Goal: Information Seeking & Learning: Learn about a topic

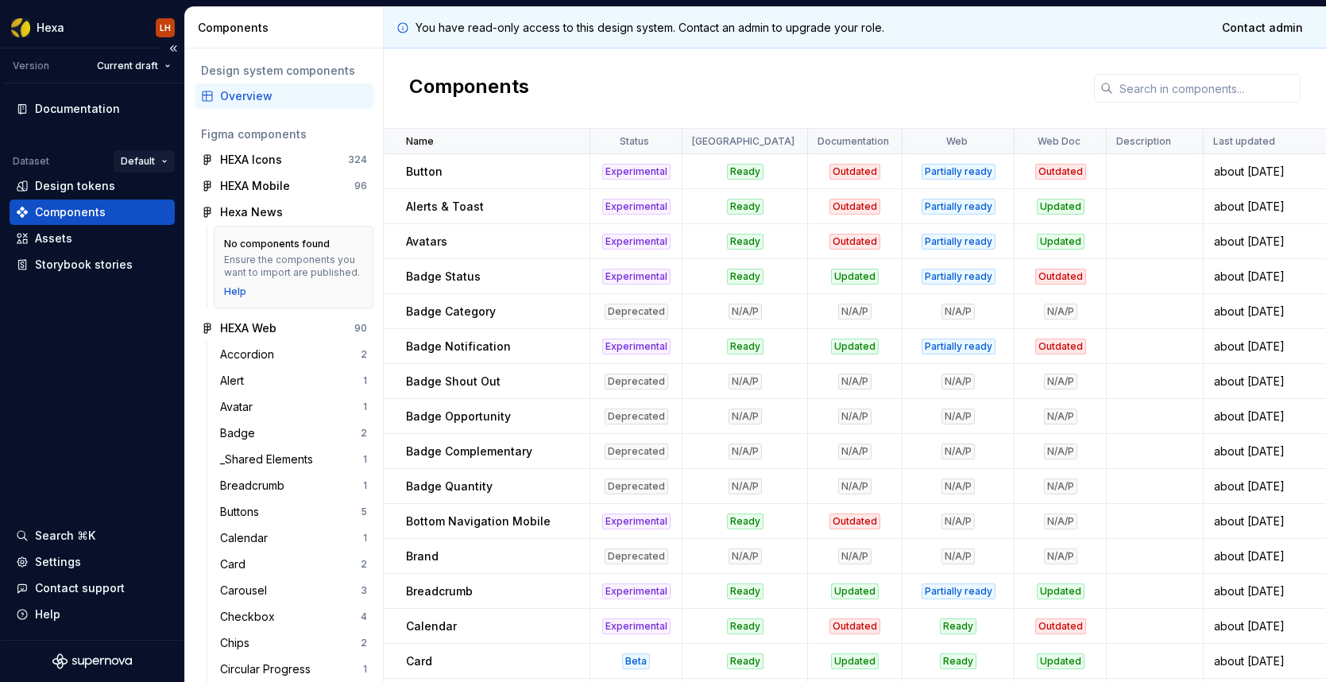
click at [143, 159] on html "Hexa LH Version Current draft Documentation Dataset Default Design tokens Compo…" at bounding box center [663, 341] width 1326 height 682
click at [152, 193] on div "BEES" at bounding box center [196, 192] width 103 height 16
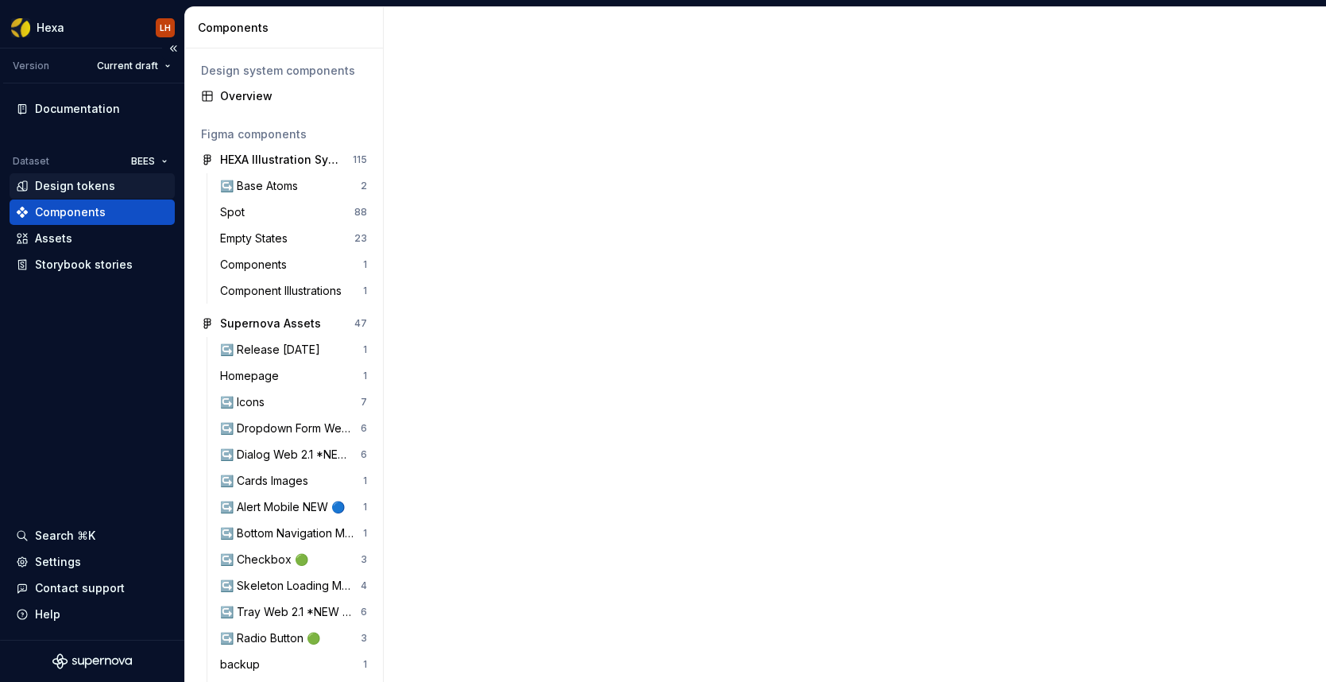
click at [95, 187] on div "Design tokens" at bounding box center [75, 186] width 80 height 16
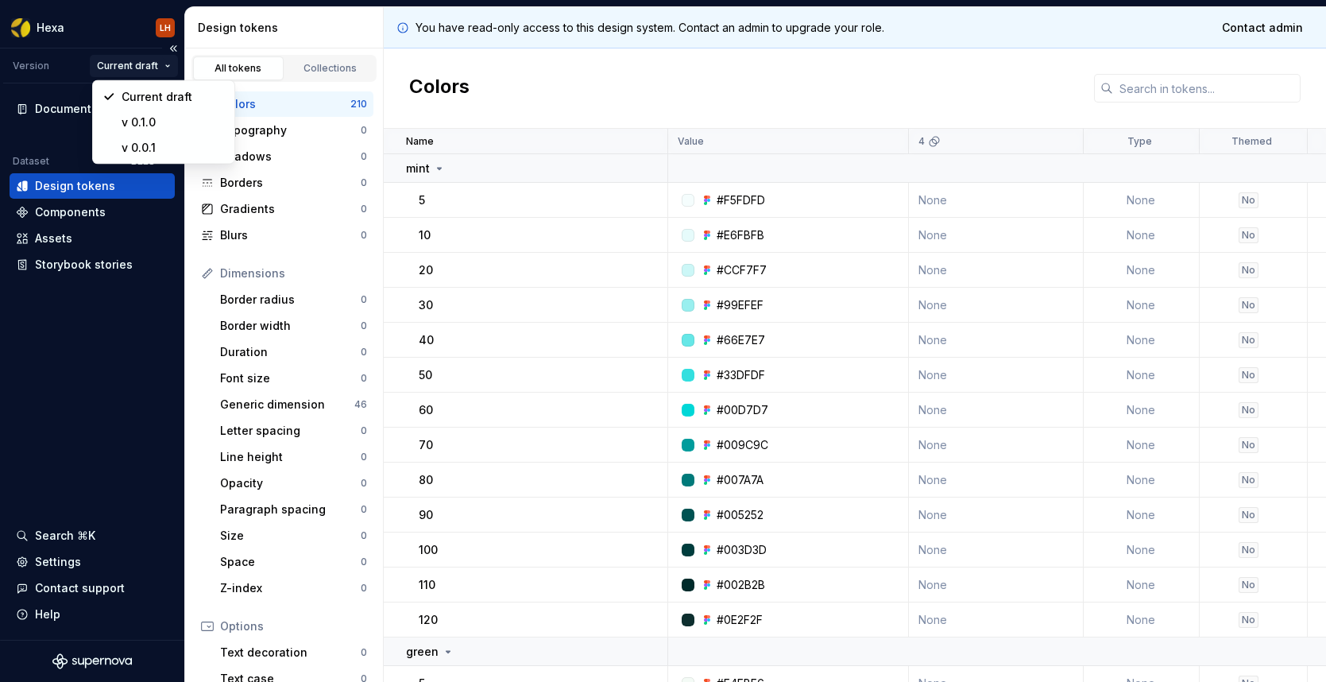
click at [139, 63] on html "Hexa LH Version Current draft Documentation Dataset BEES Design tokens Componen…" at bounding box center [663, 341] width 1326 height 682
click at [433, 115] on html "Hexa LH Version Current draft Documentation Dataset BEES Design tokens Componen…" at bounding box center [663, 341] width 1326 height 682
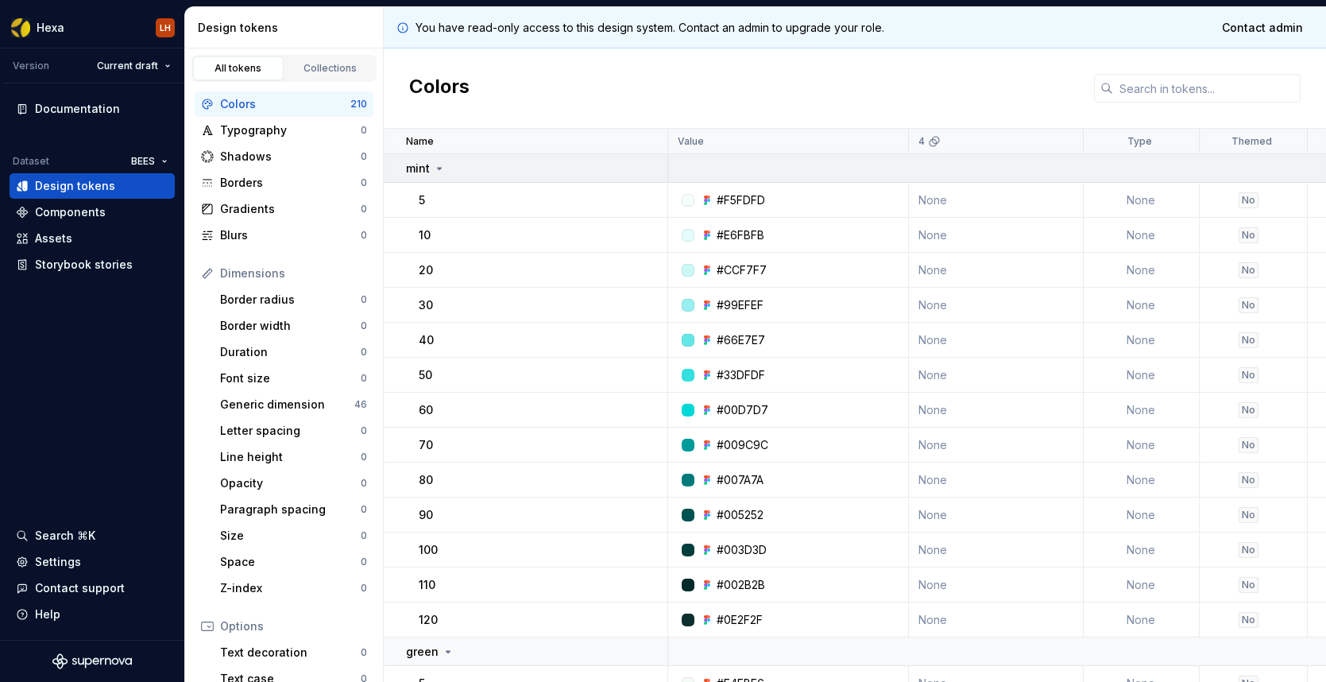
click at [465, 180] on td "mint" at bounding box center [526, 168] width 284 height 29
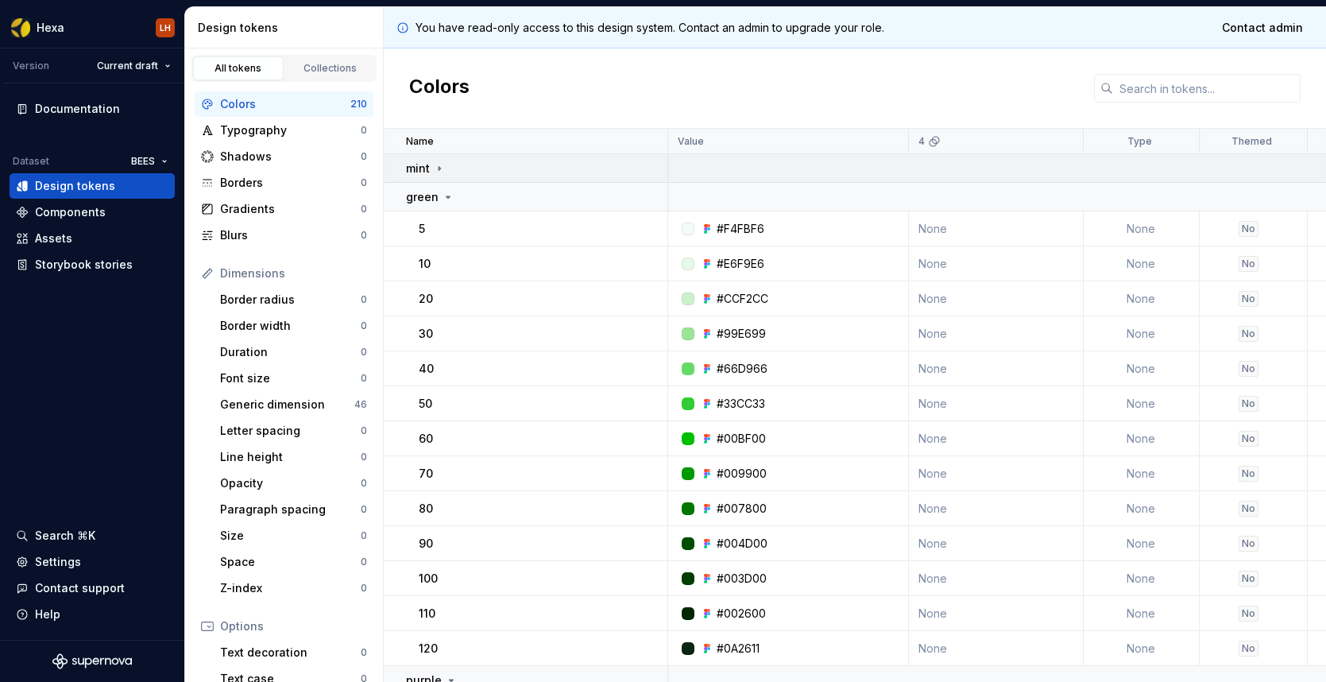
click at [465, 180] on td "mint" at bounding box center [526, 168] width 284 height 29
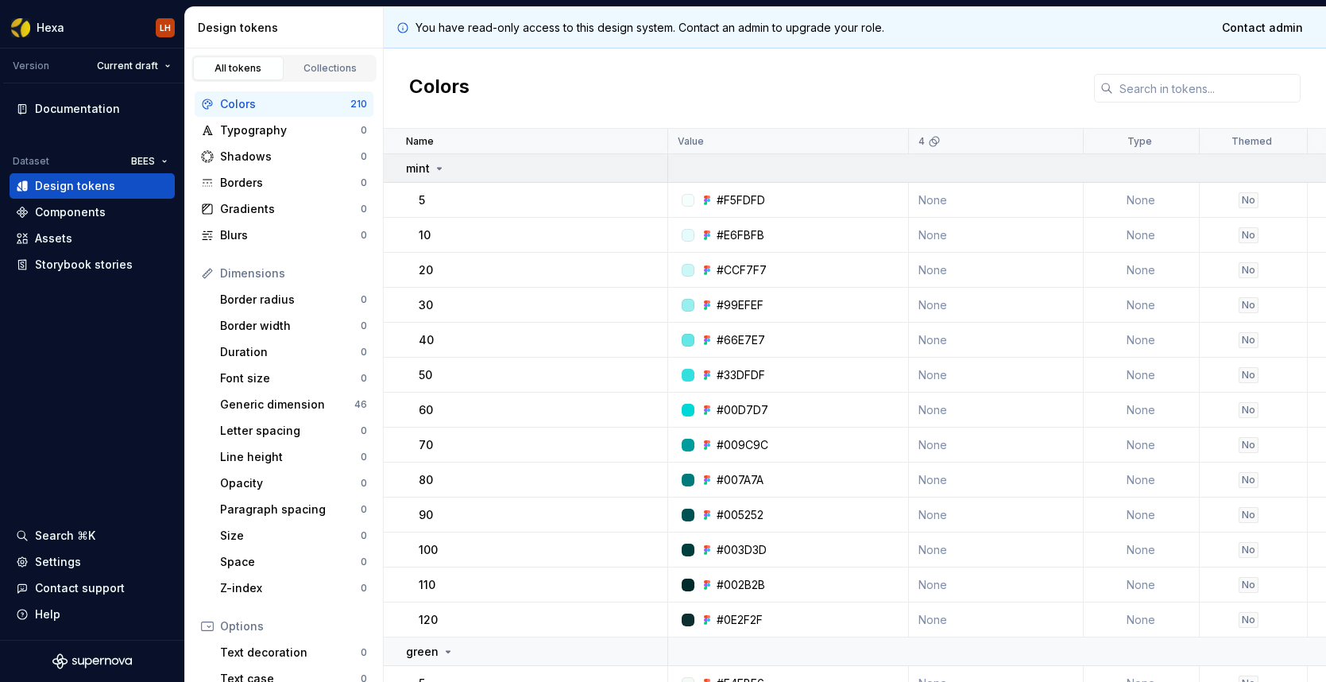
click at [465, 180] on td "mint" at bounding box center [526, 168] width 284 height 29
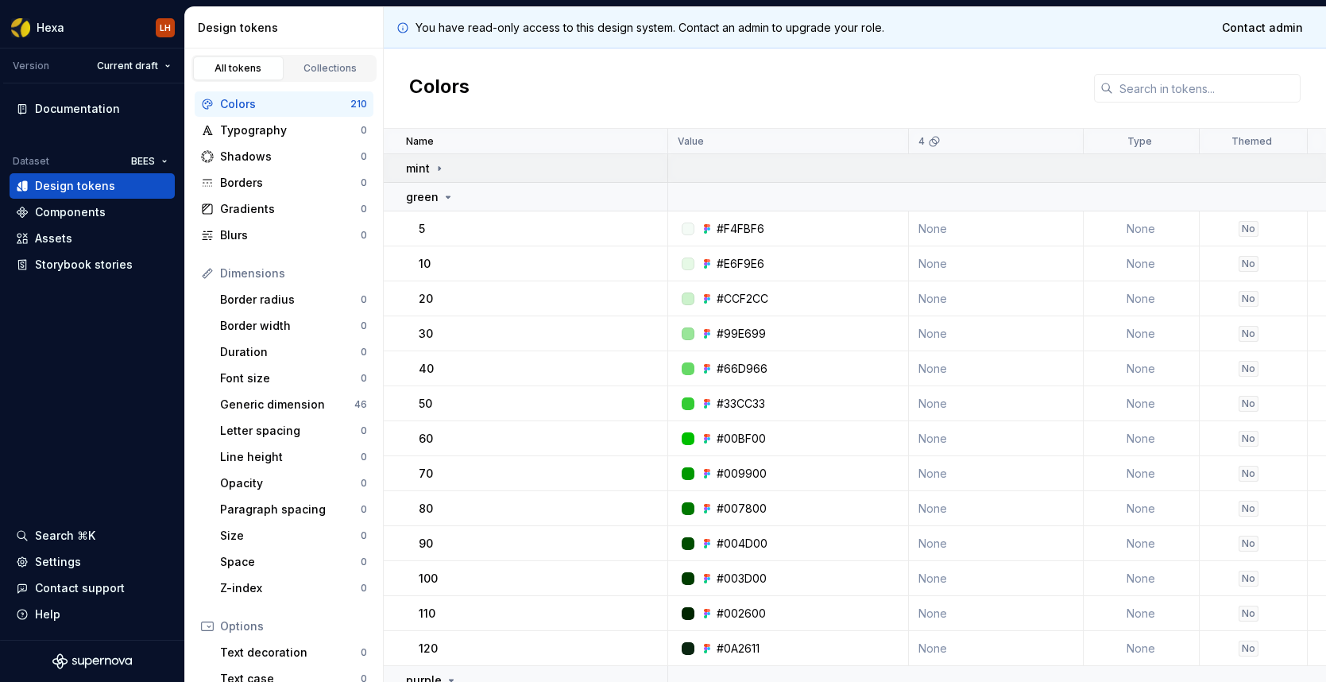
click at [465, 180] on td "mint" at bounding box center [526, 168] width 284 height 29
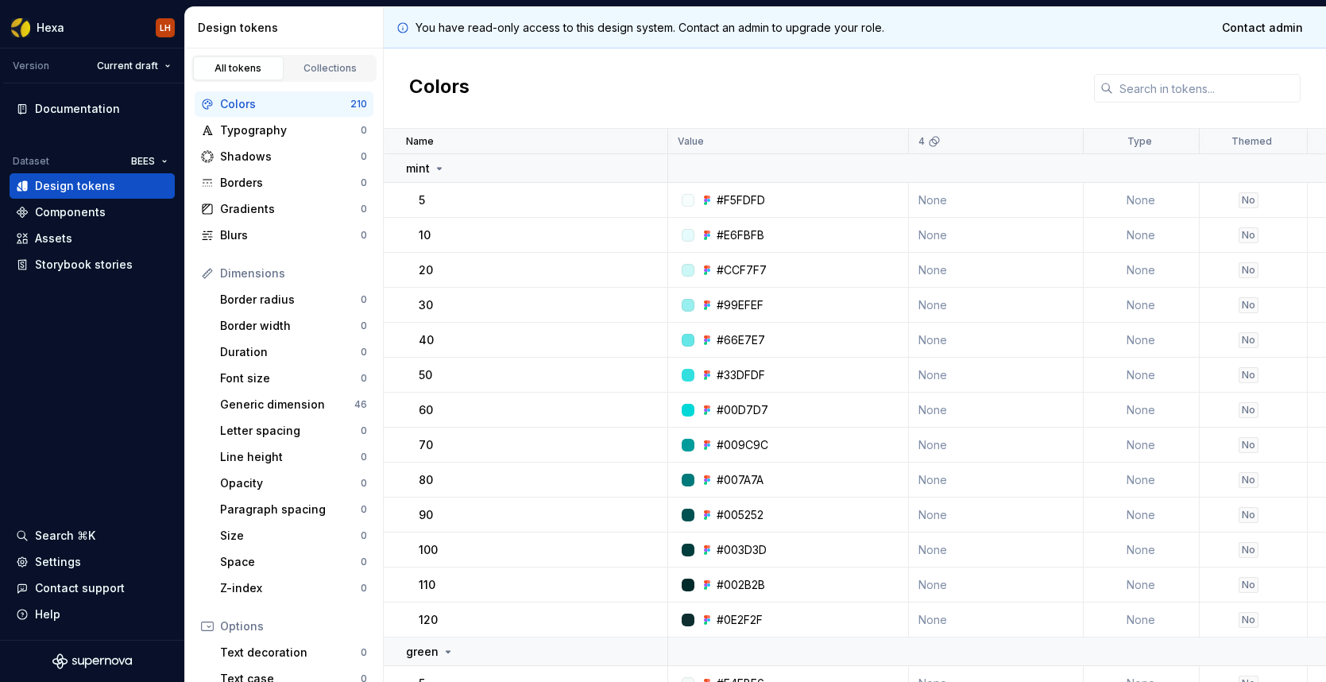
click at [492, 14] on div "You have read-only access to this design system. Contact an admin to upgrade yo…" at bounding box center [855, 27] width 942 height 41
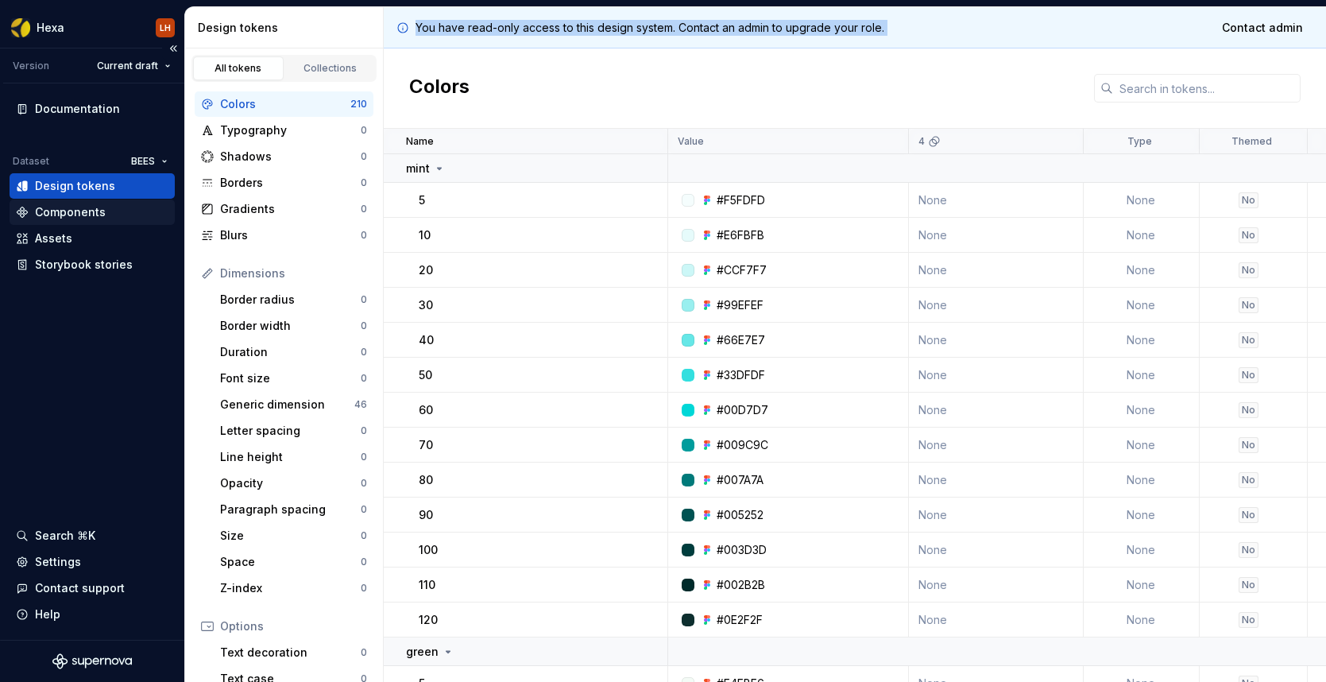
click at [88, 212] on div "Components" at bounding box center [70, 212] width 71 height 16
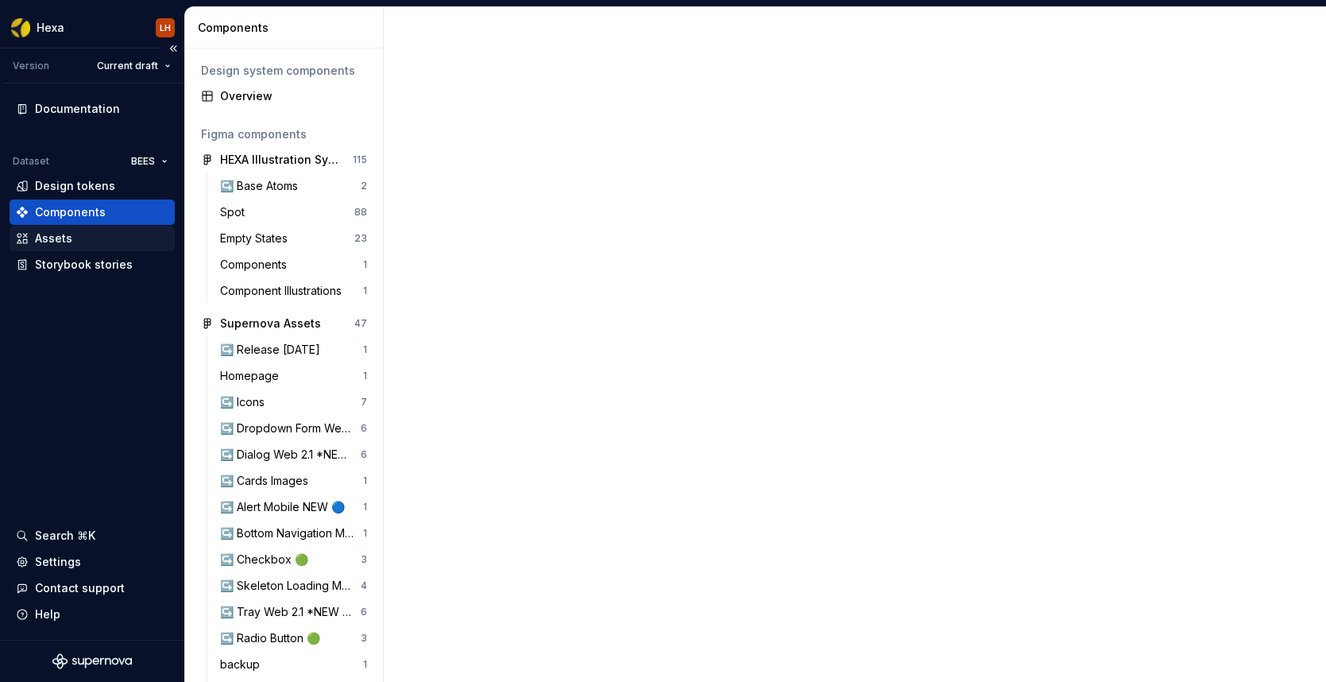
click at [86, 229] on div "Assets" at bounding box center [92, 238] width 165 height 25
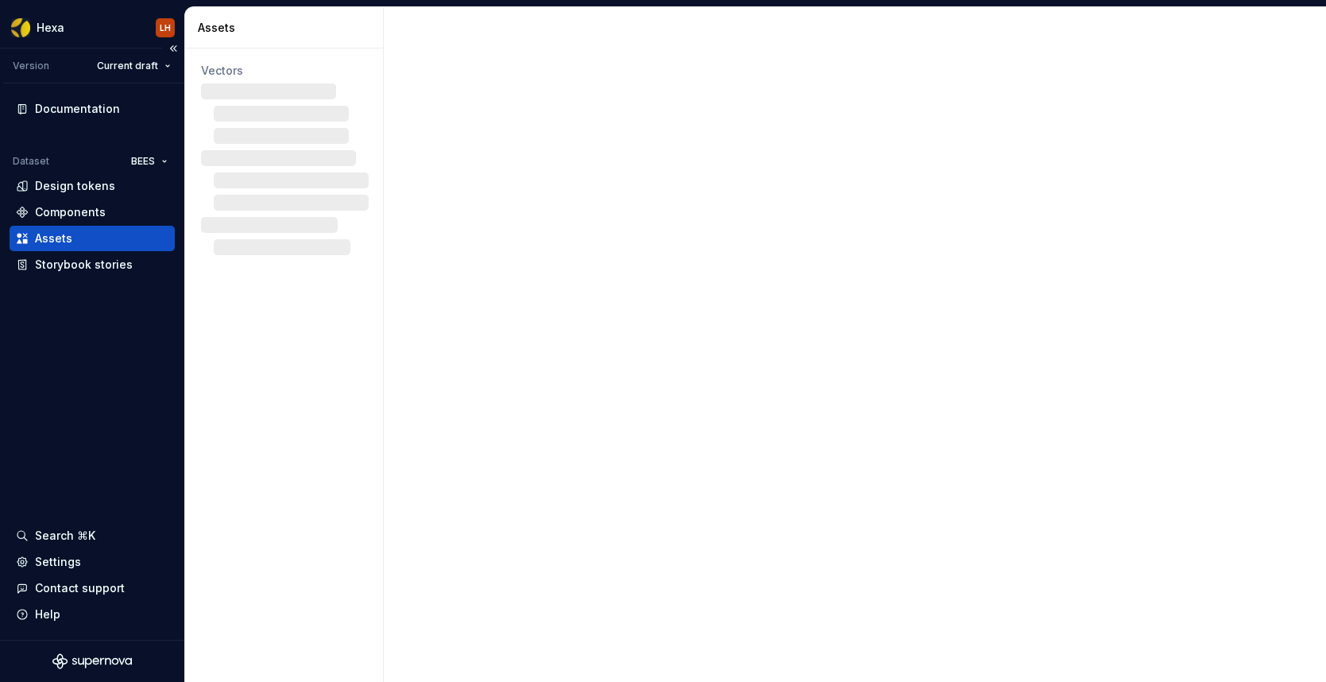
click at [83, 238] on div "Assets" at bounding box center [92, 238] width 153 height 16
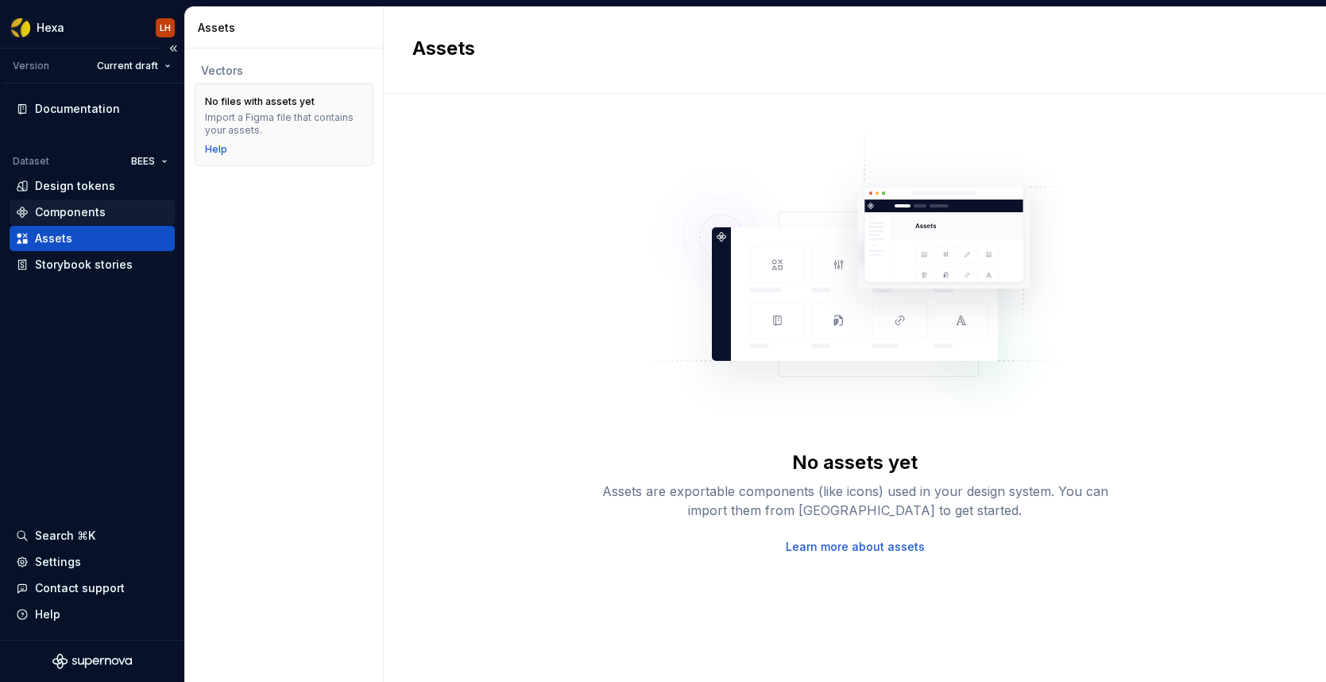
click at [70, 212] on div "Components" at bounding box center [70, 212] width 71 height 16
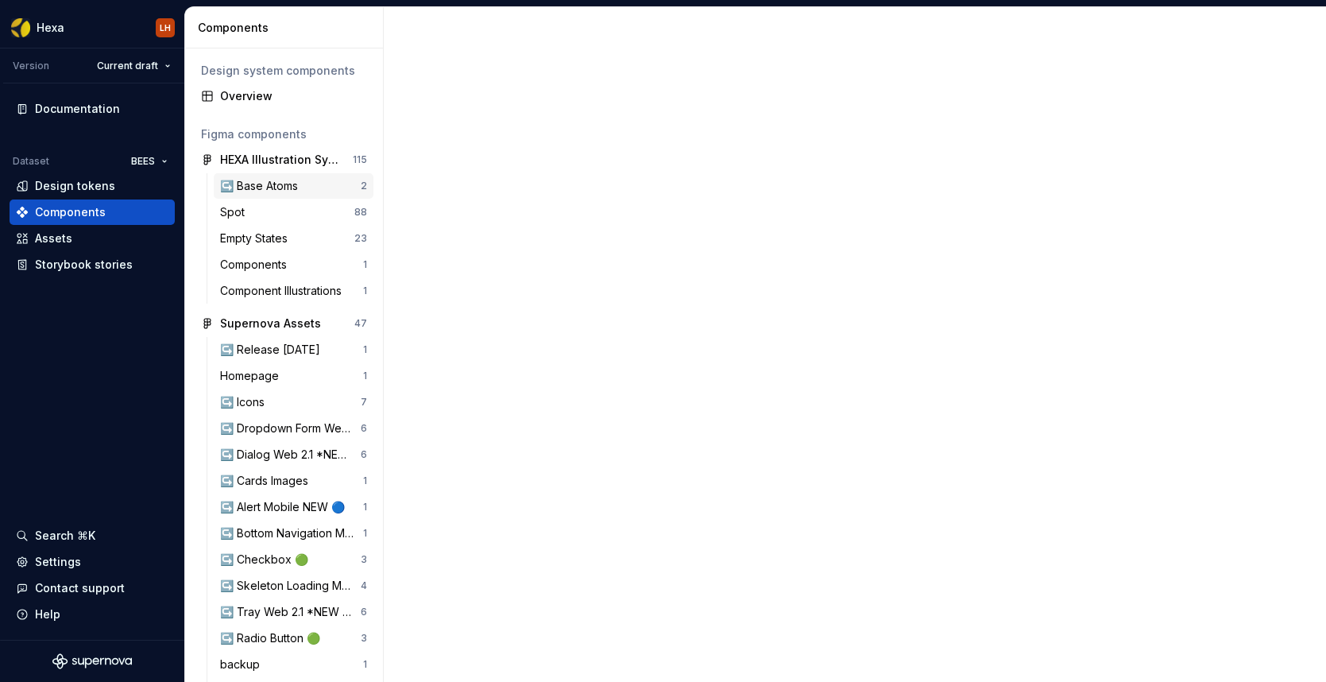
click at [244, 195] on div "↪️ Base Atoms 2" at bounding box center [294, 185] width 160 height 25
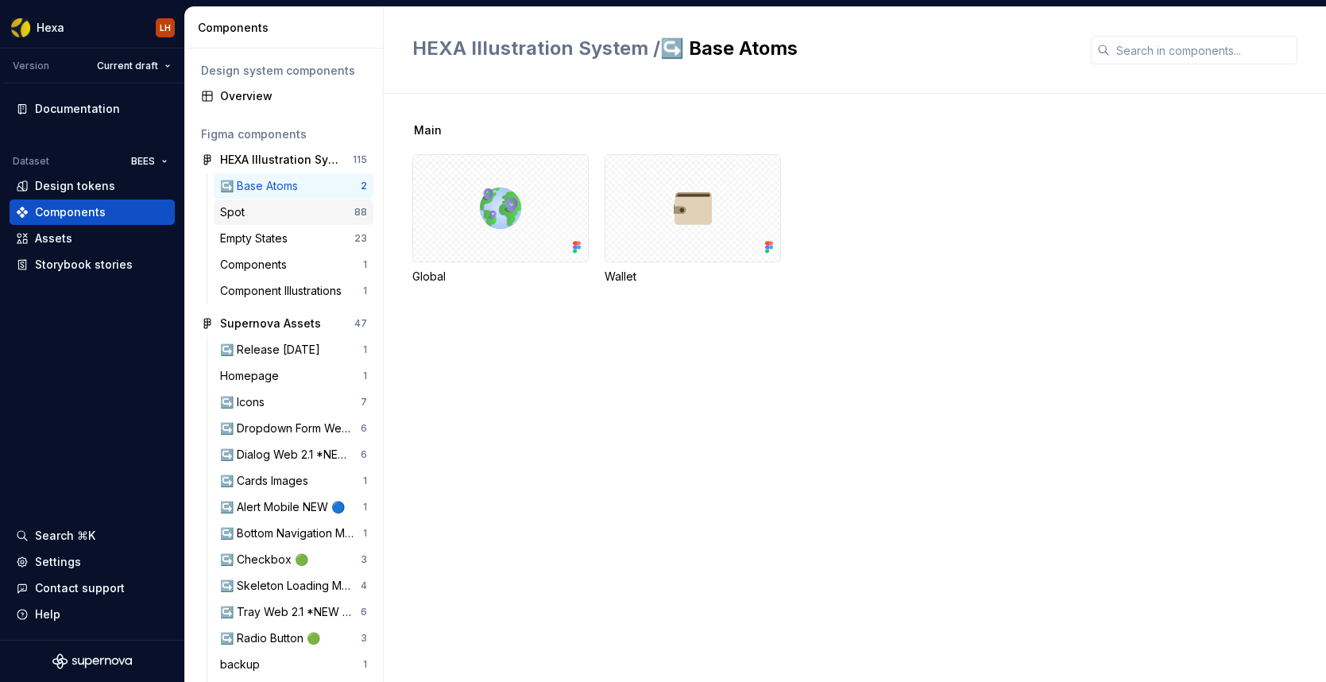
click at [272, 219] on div "Spot" at bounding box center [287, 212] width 134 height 16
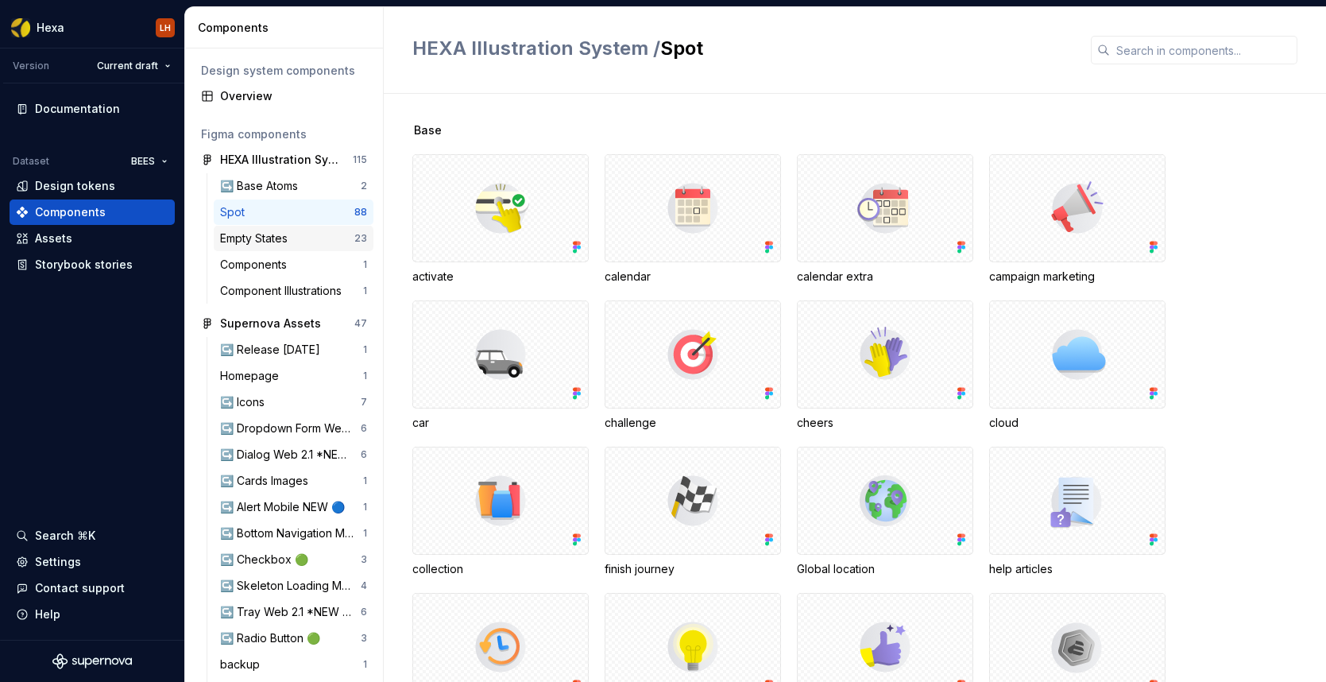
click at [272, 245] on div "Empty States" at bounding box center [257, 238] width 74 height 16
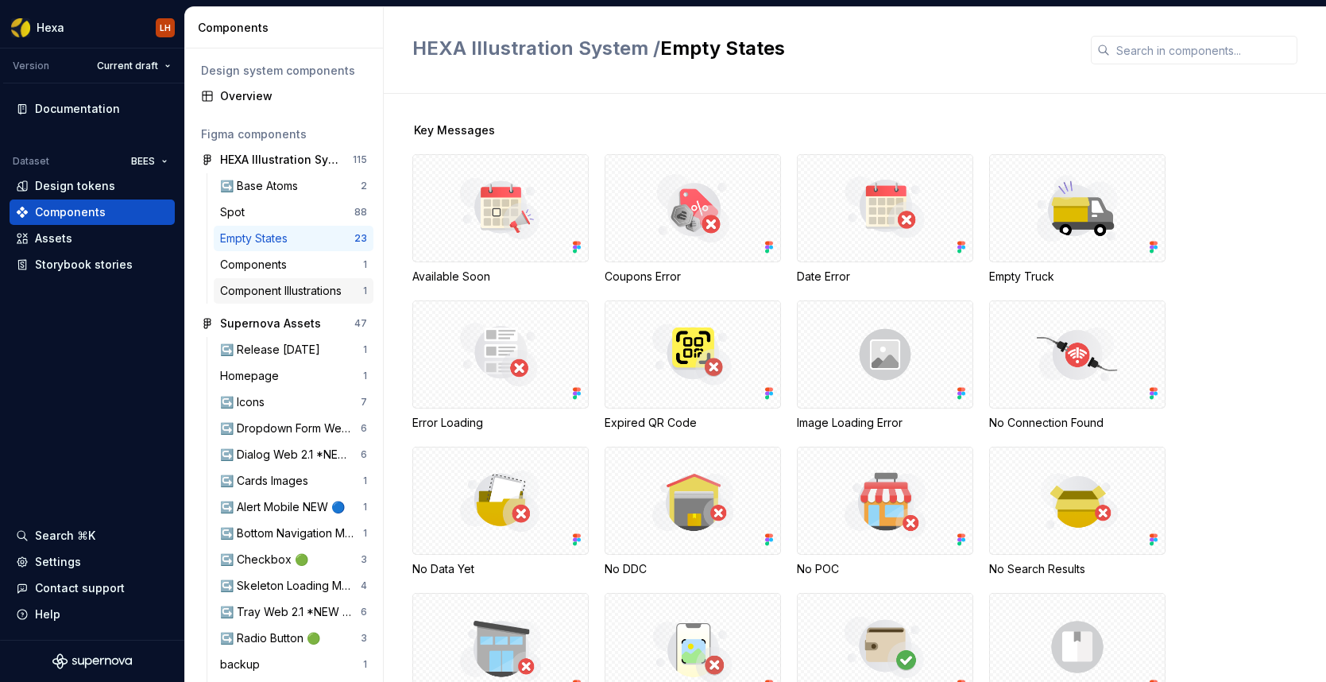
click at [271, 288] on div "Component Illustrations" at bounding box center [284, 291] width 128 height 16
